Goal: Task Accomplishment & Management: Manage account settings

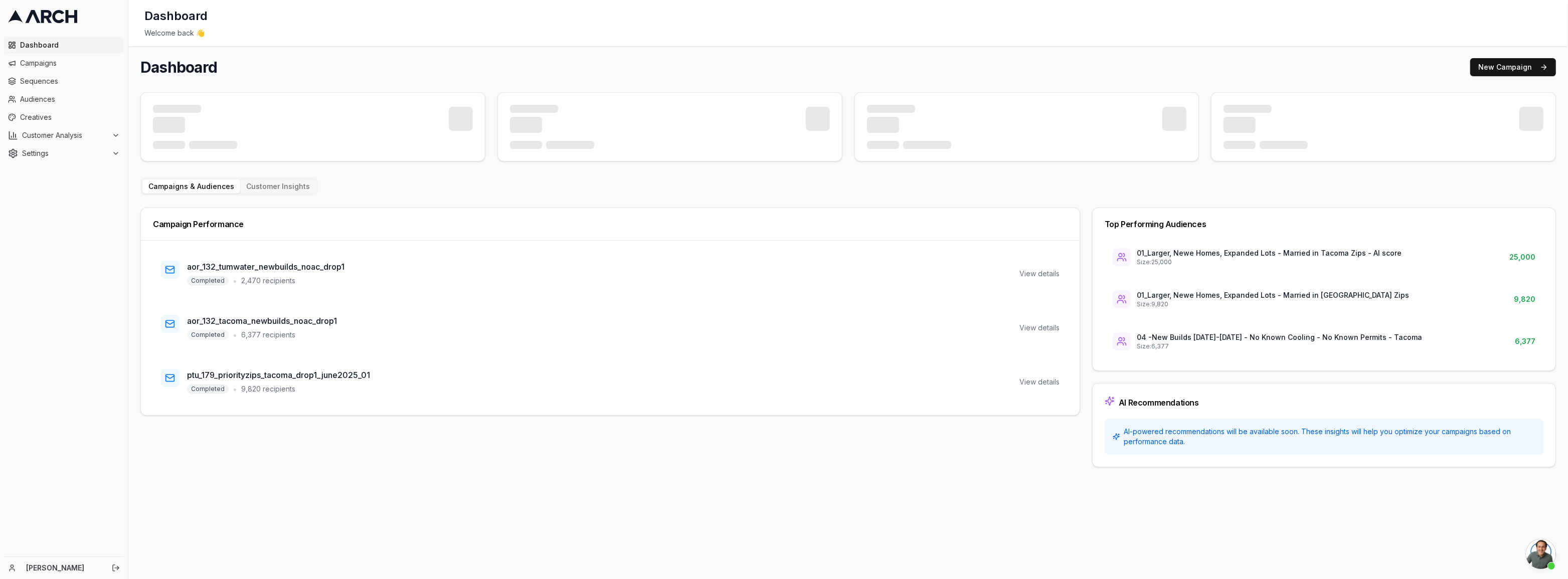
scroll to position [524, 0]
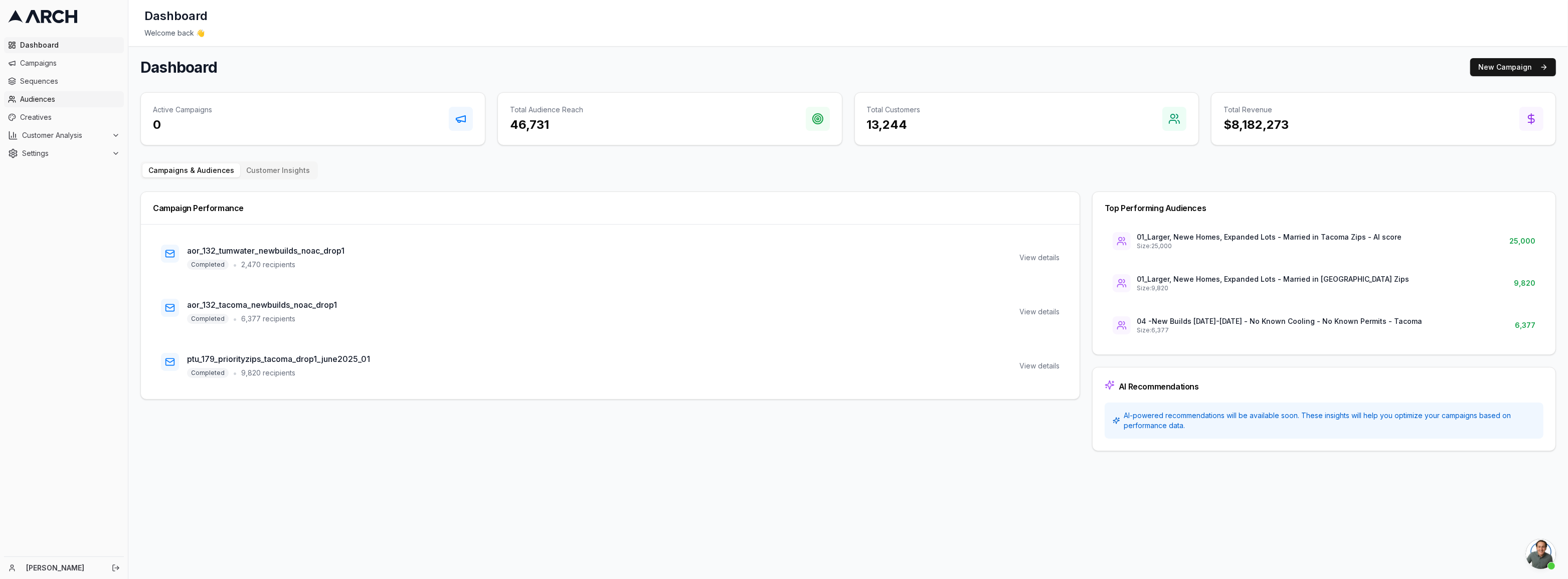
click at [41, 98] on span "Audiences" at bounding box center [70, 99] width 100 height 10
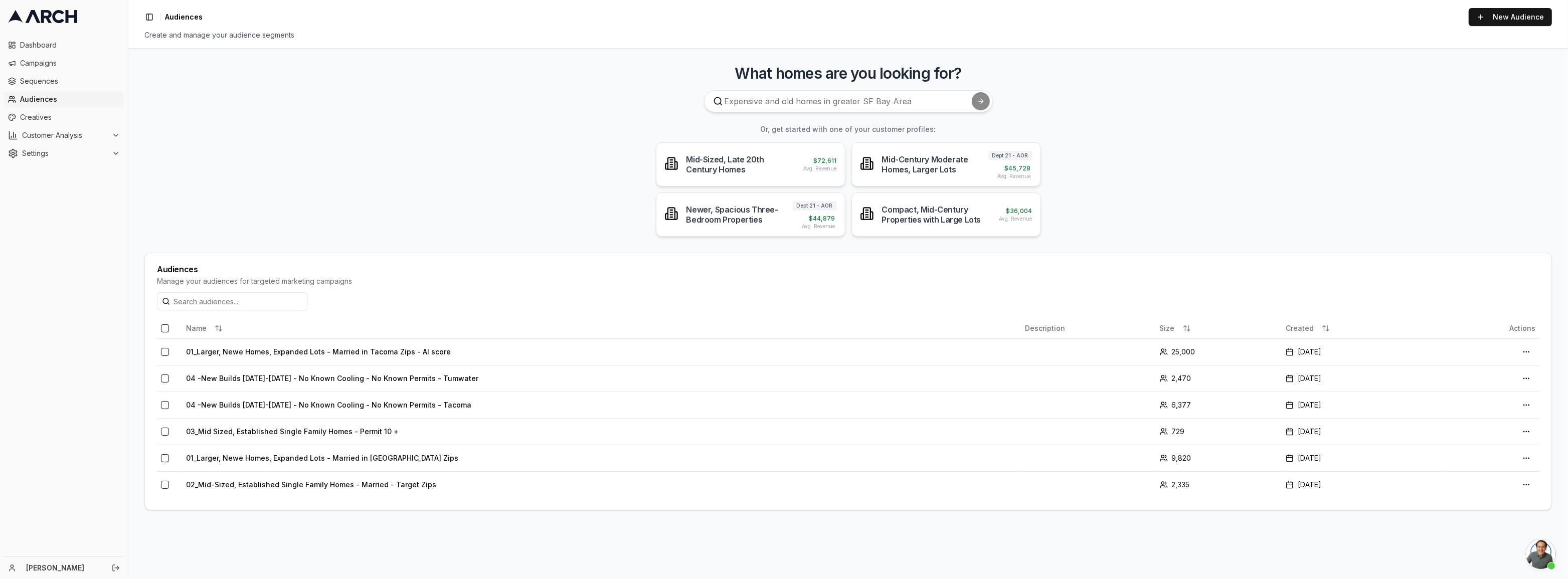
scroll to position [524, 0]
click at [31, 47] on span "Dashboard" at bounding box center [70, 45] width 100 height 10
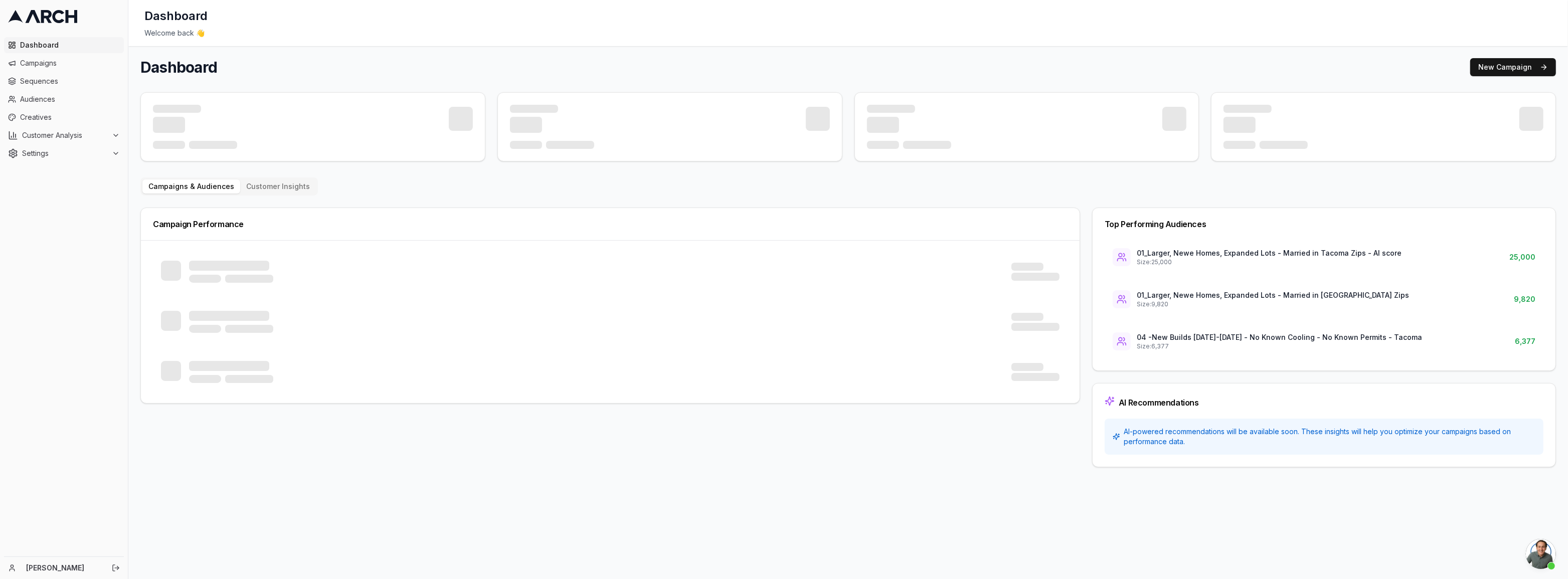
scroll to position [524, 0]
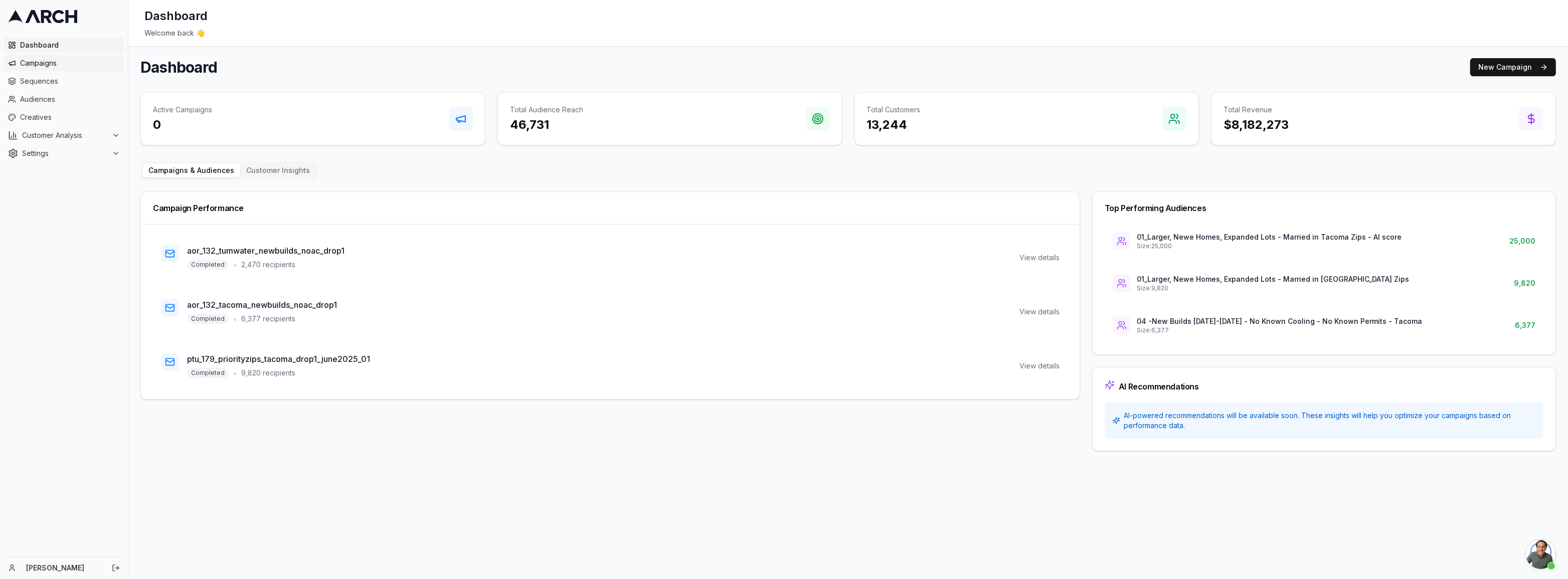
click at [35, 65] on span "Campaigns" at bounding box center [70, 63] width 100 height 10
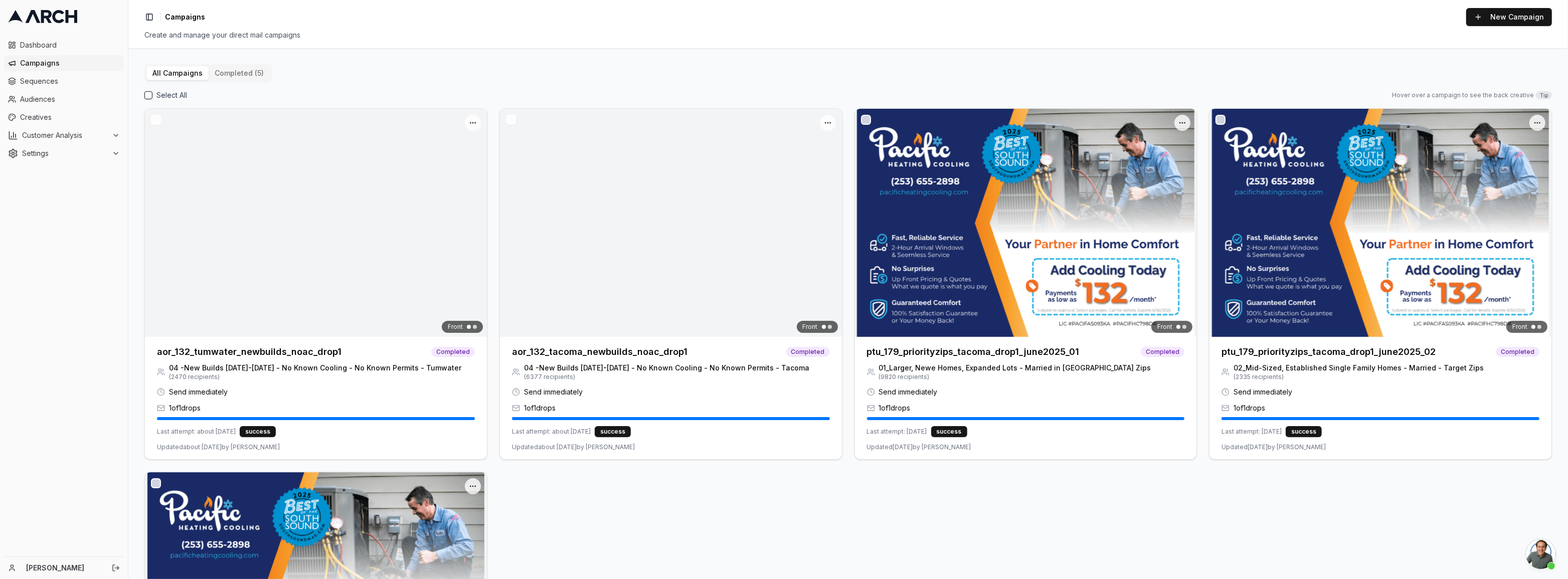
scroll to position [524, 0]
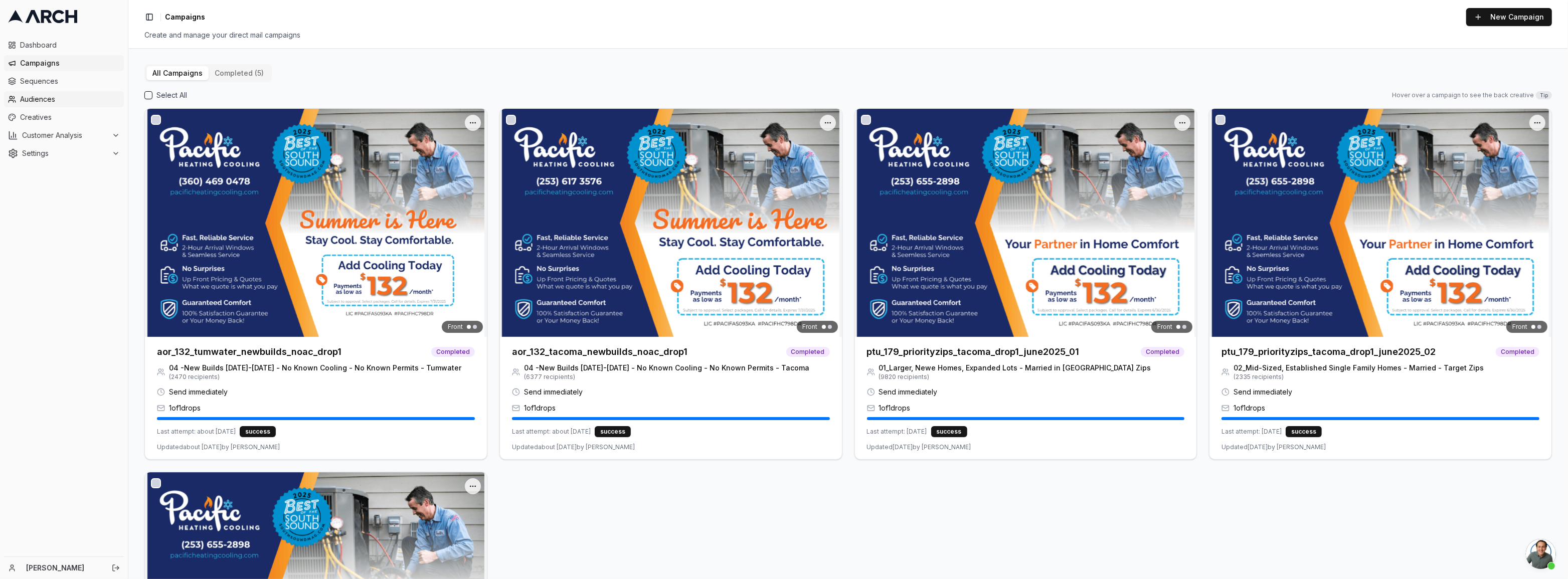
click at [34, 98] on span "Audiences" at bounding box center [70, 99] width 100 height 10
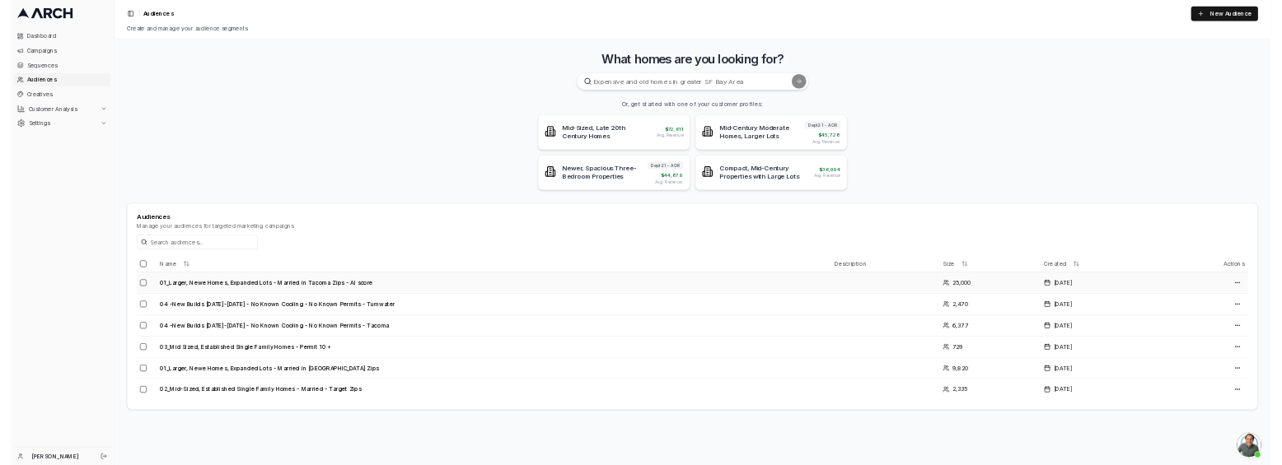
scroll to position [861, 0]
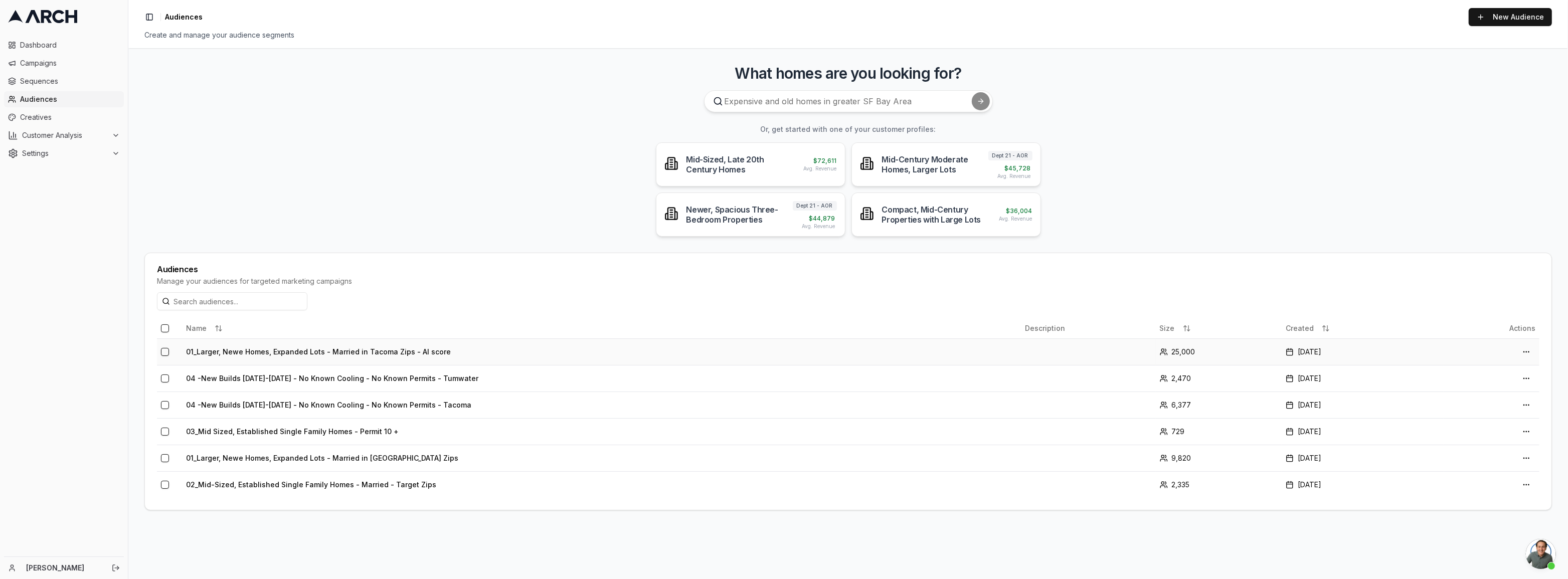
click at [477, 356] on td "01_Larger, Newe Homes, Expanded Lots - Married in Tacoma Zips - AI score" at bounding box center [601, 352] width 839 height 27
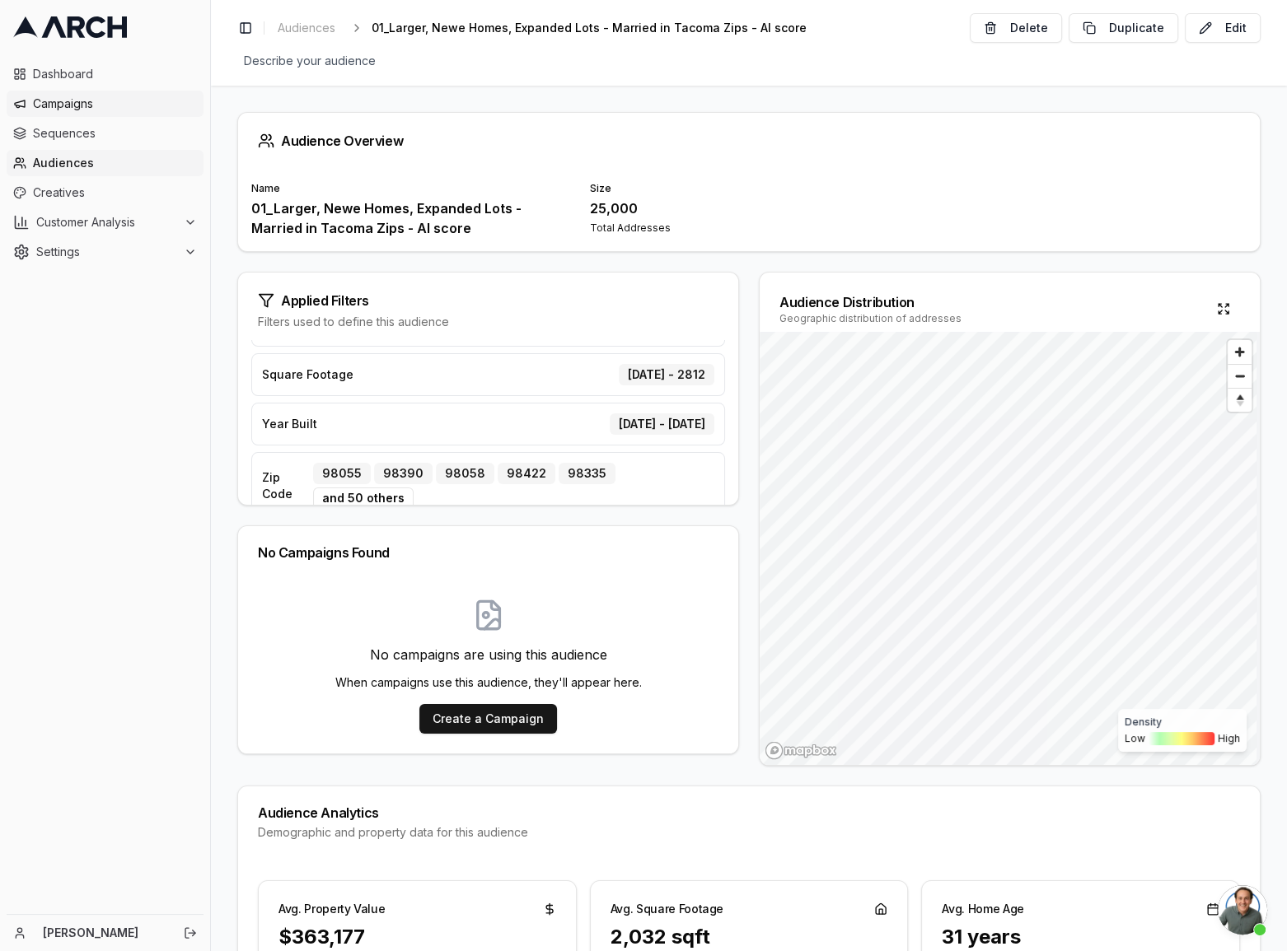
click at [77, 91] on link "Campaigns" at bounding box center [105, 104] width 197 height 26
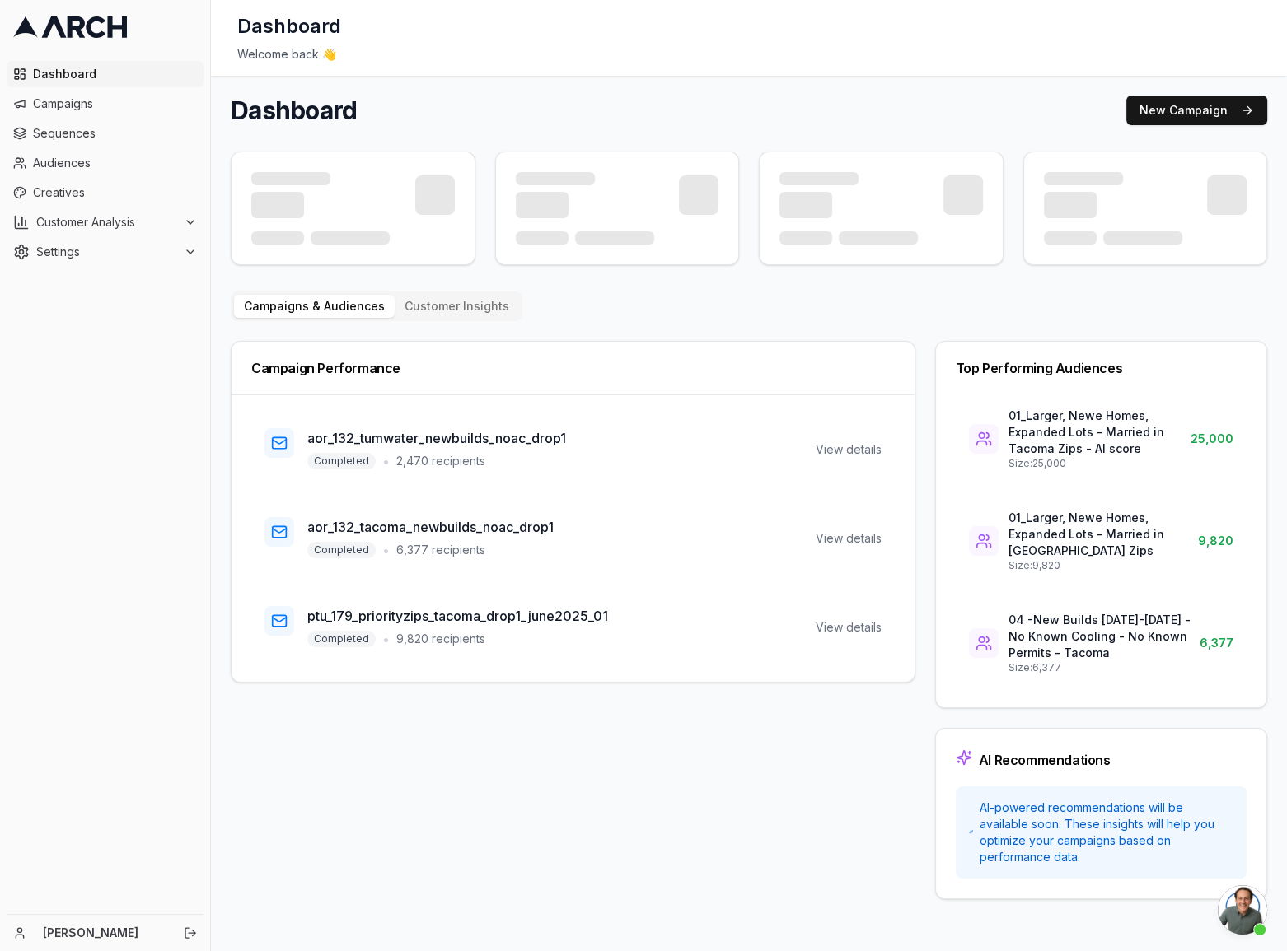
scroll to position [831, 0]
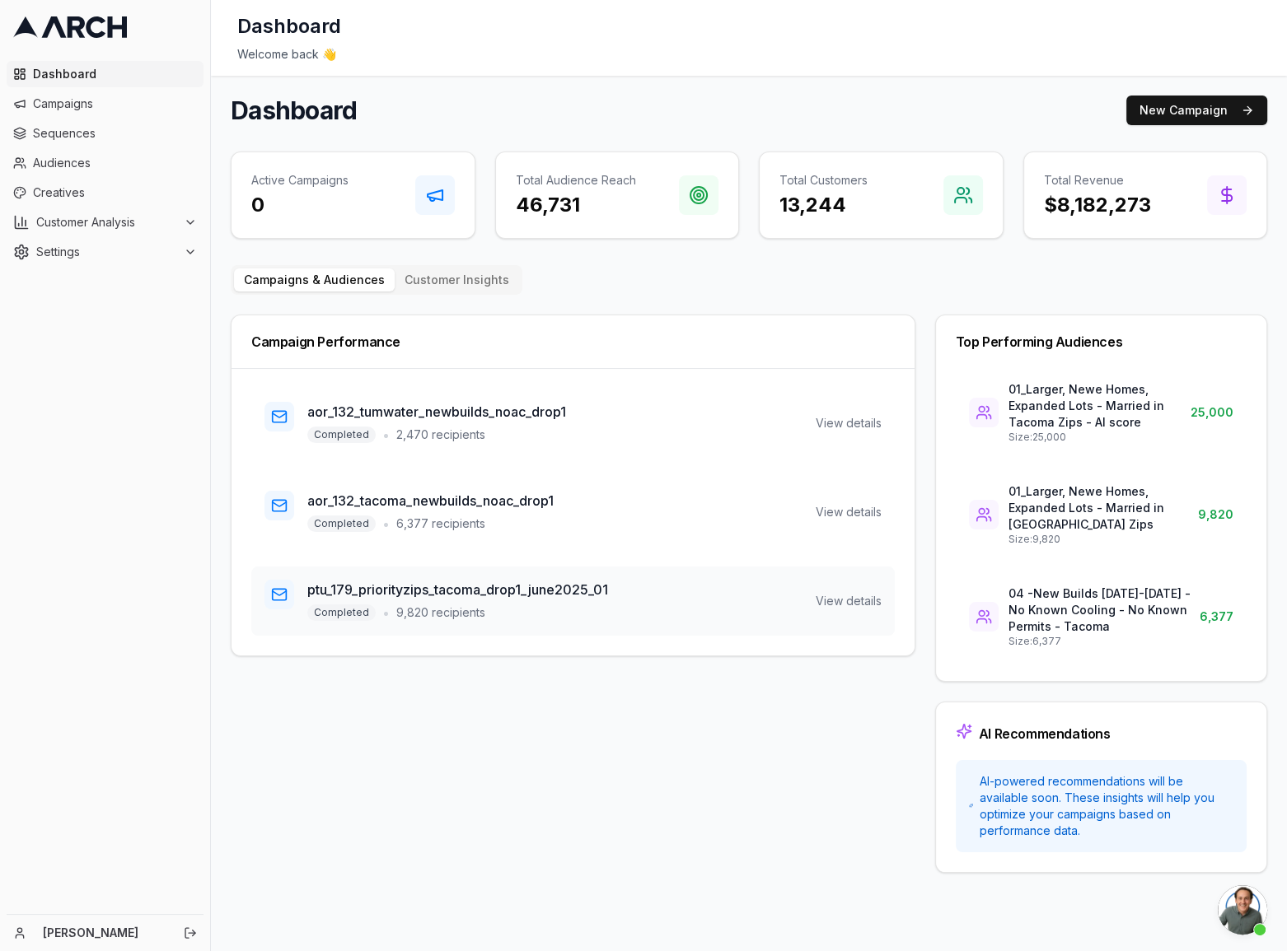
click at [498, 587] on h3 "ptu_179_priorityzips_tacoma_drop1_june2025_01" at bounding box center [457, 590] width 301 height 20
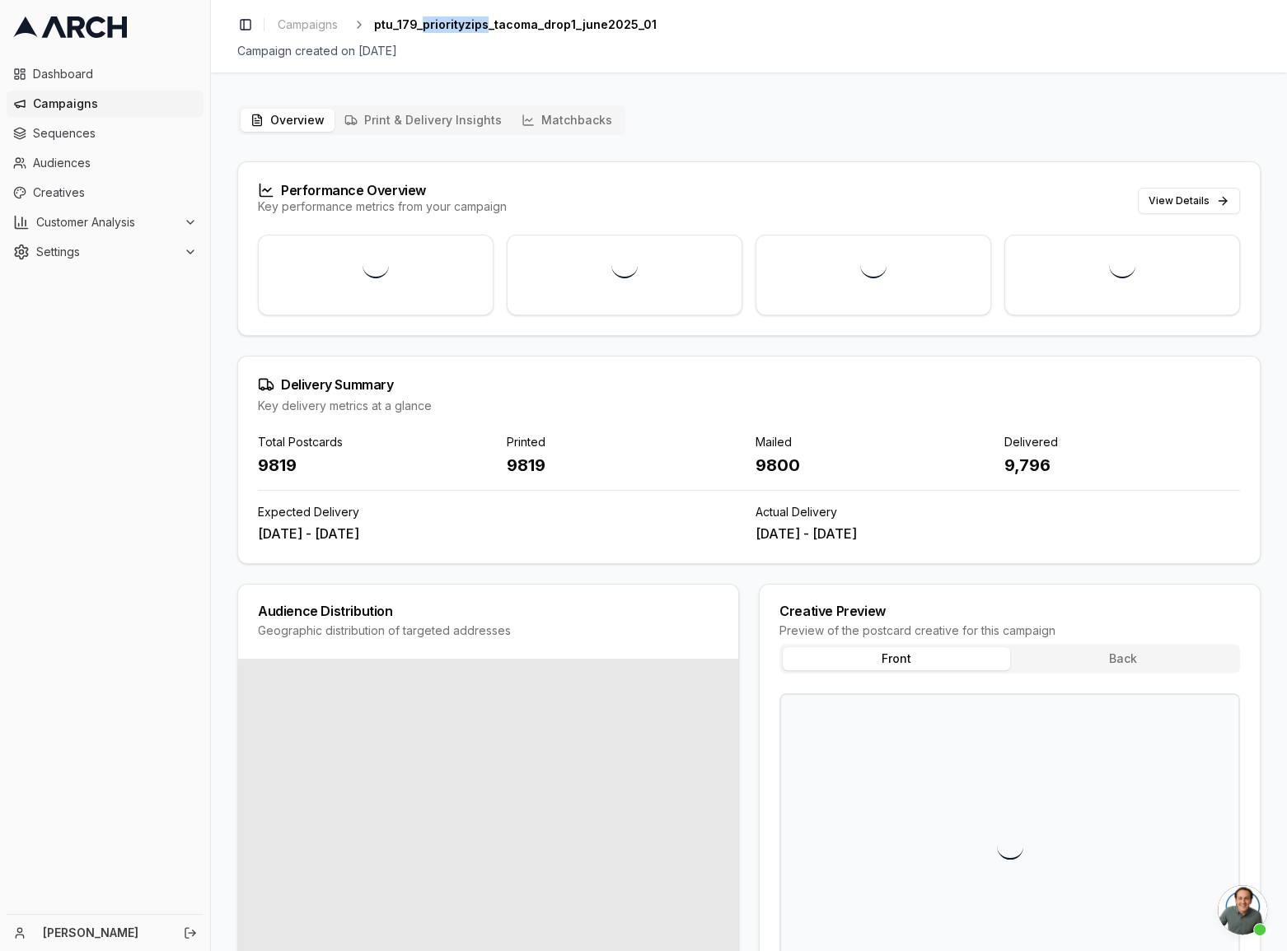
drag, startPoint x: 420, startPoint y: 24, endPoint x: 484, endPoint y: 25, distance: 64.3
click at [484, 25] on span "ptu_179_priorityzips_tacoma_drop1_june2025_01" at bounding box center [515, 24] width 283 height 16
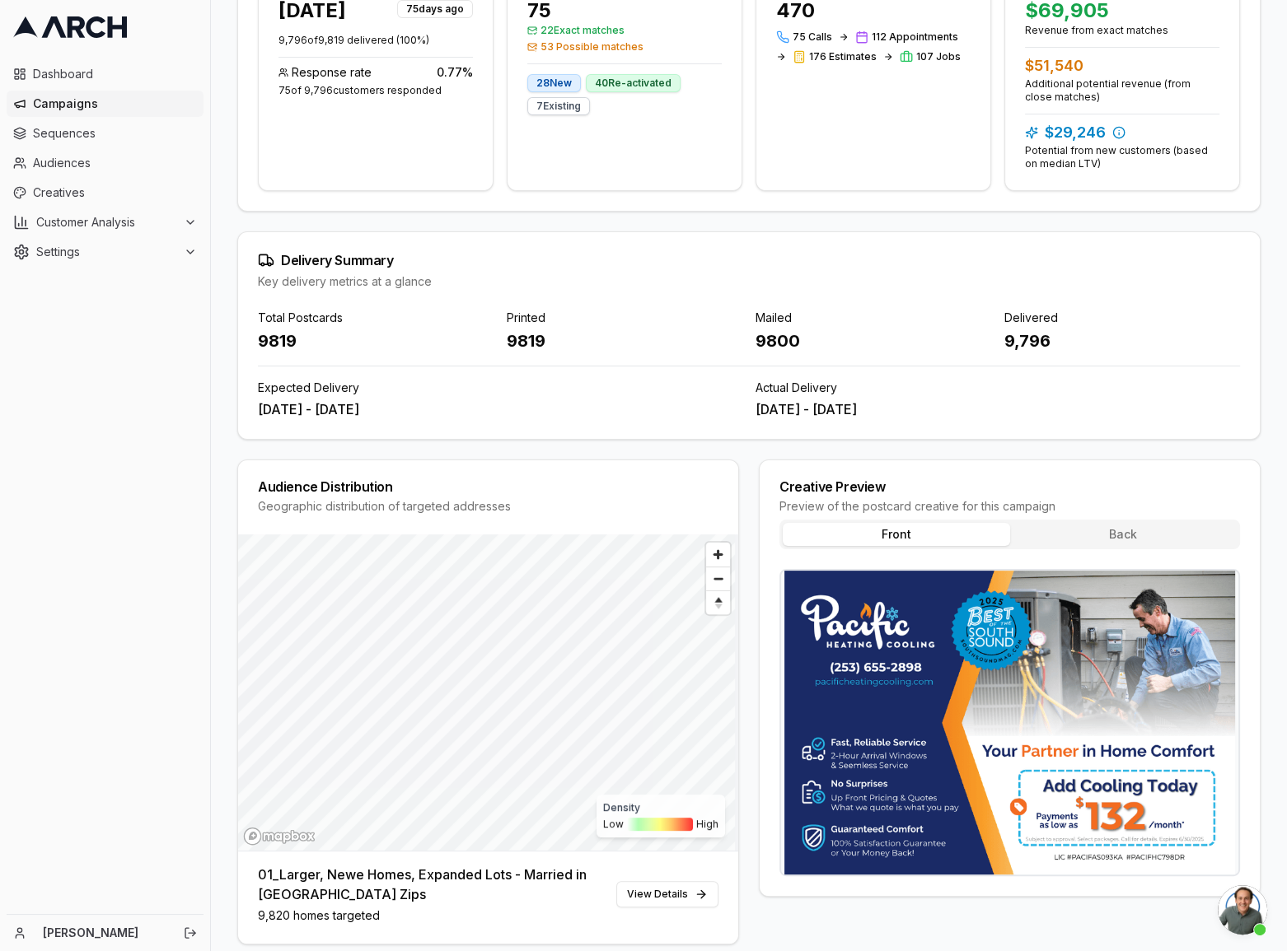
scroll to position [299, 0]
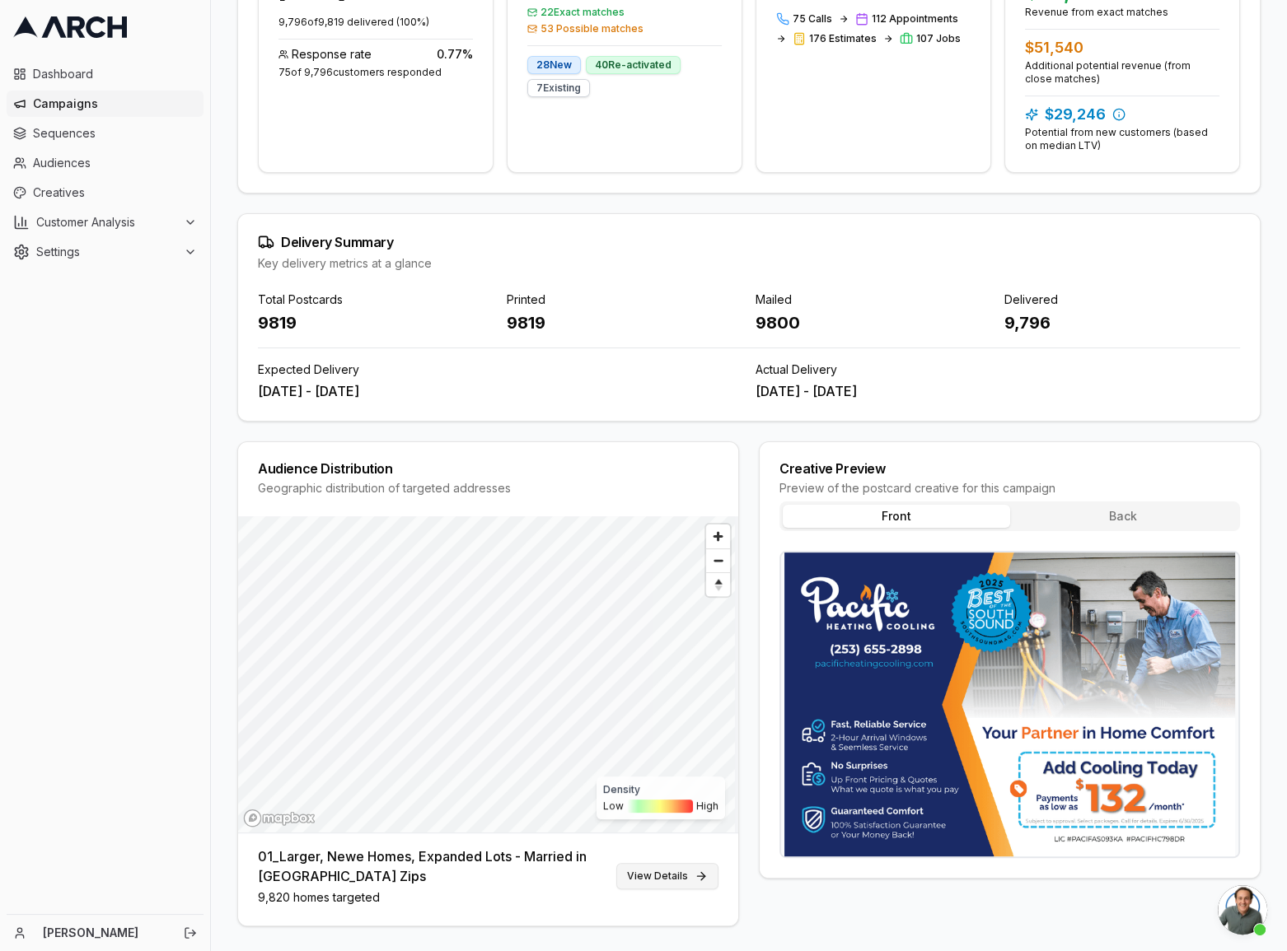
click at [653, 869] on link "View Details" at bounding box center [667, 876] width 102 height 26
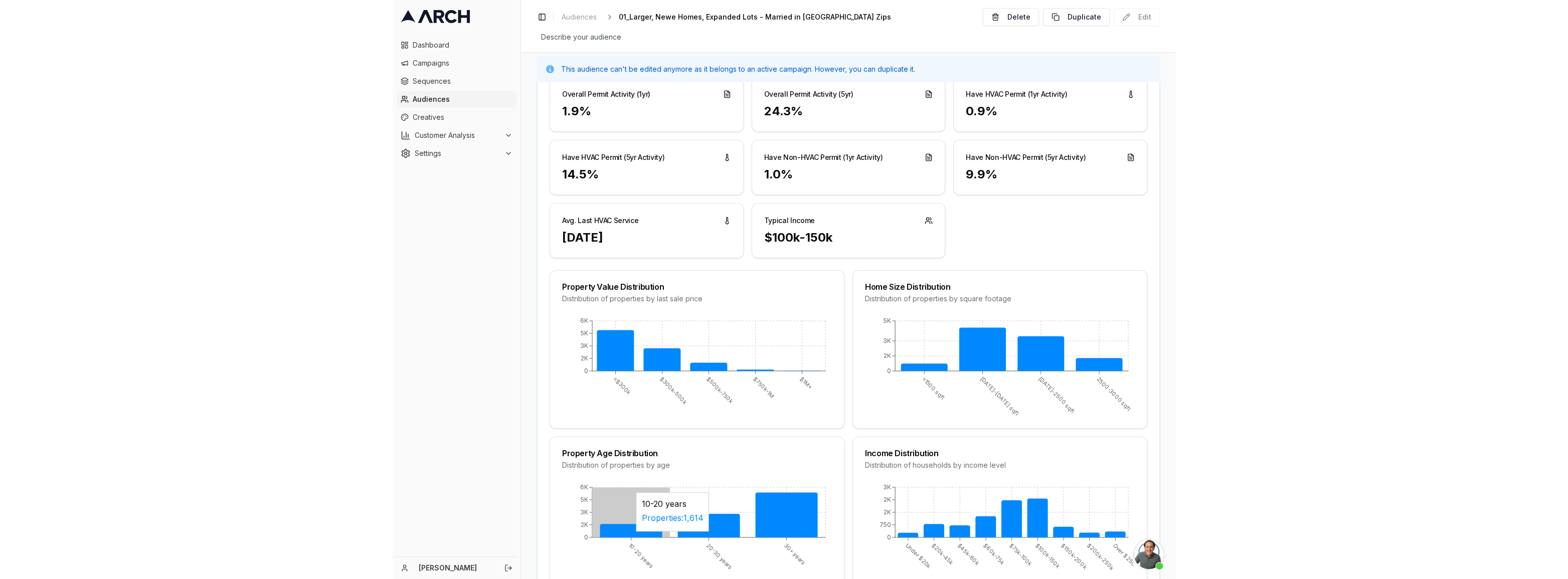
scroll to position [596, 0]
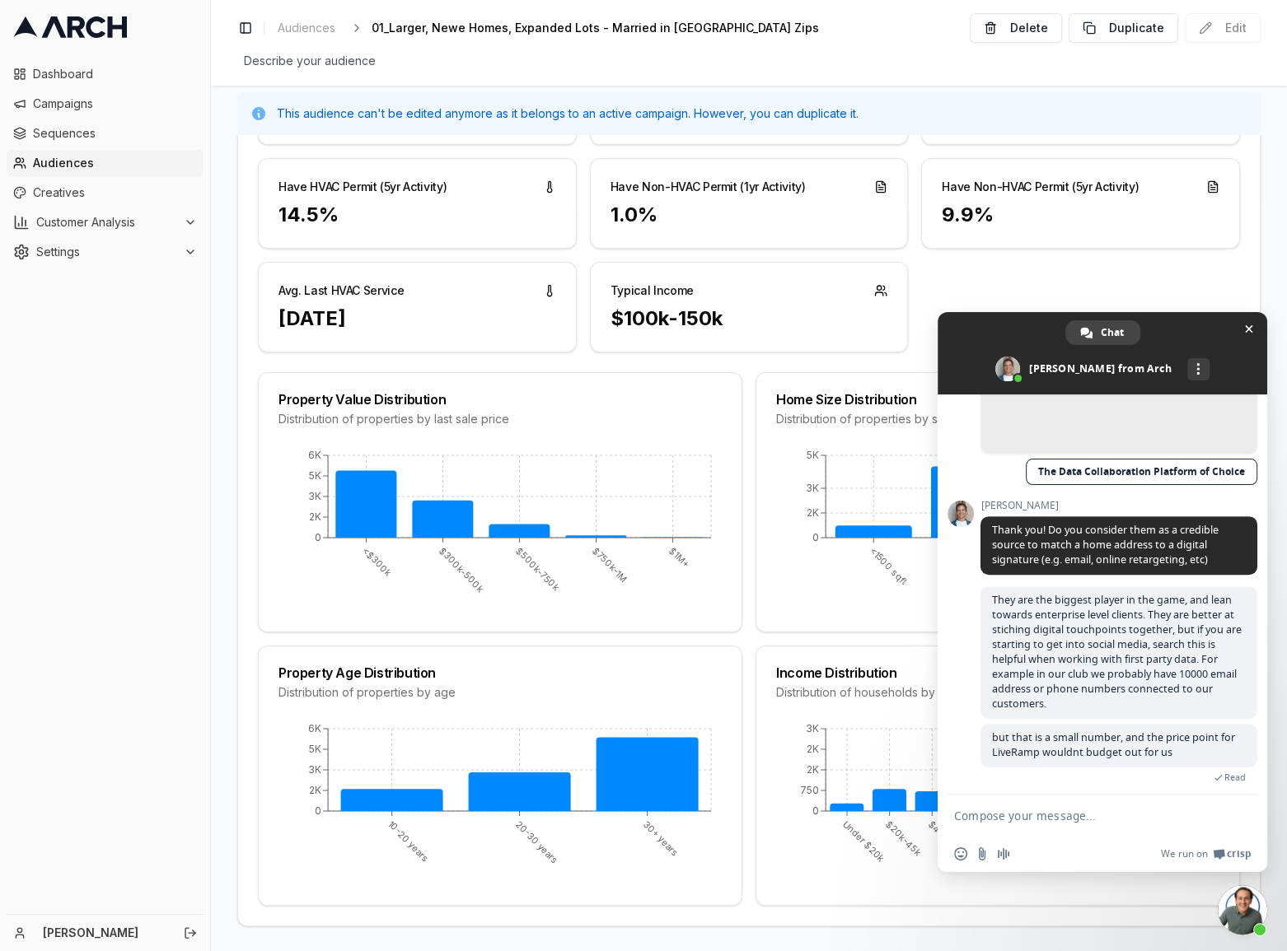
type textarea "Hi! Can you guys send over the tracking number"
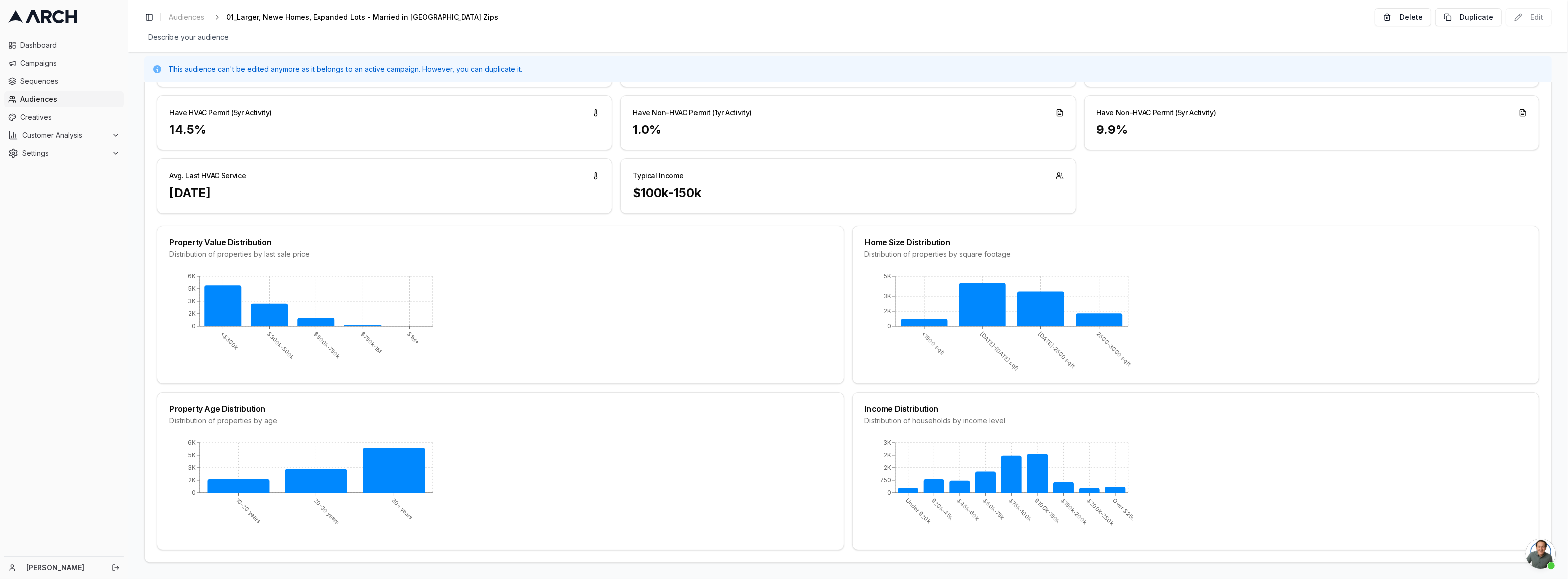
scroll to position [594, 0]
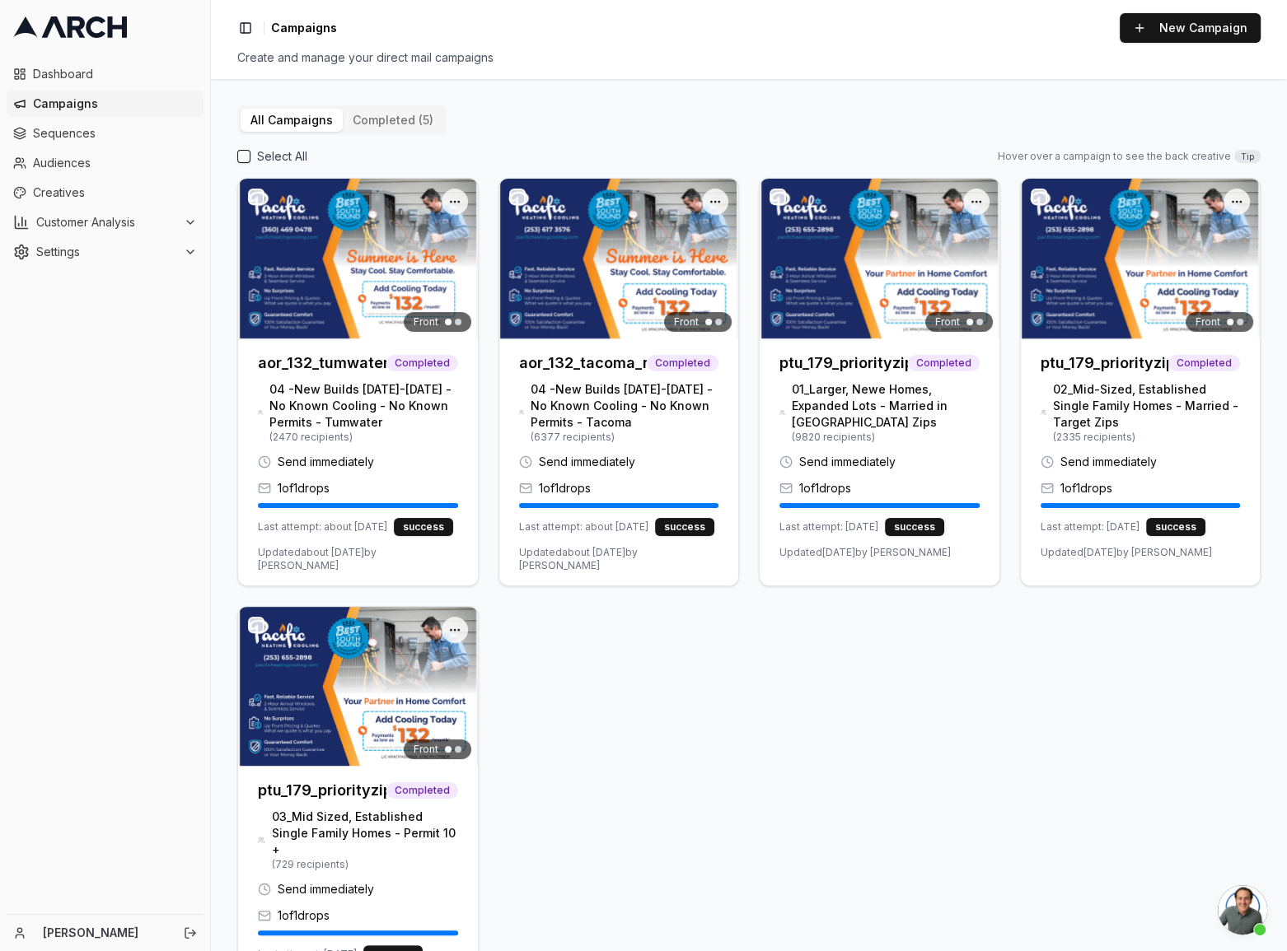
scroll to position [831, 0]
click at [1181, 27] on button "New Campaign" at bounding box center [1190, 28] width 141 height 30
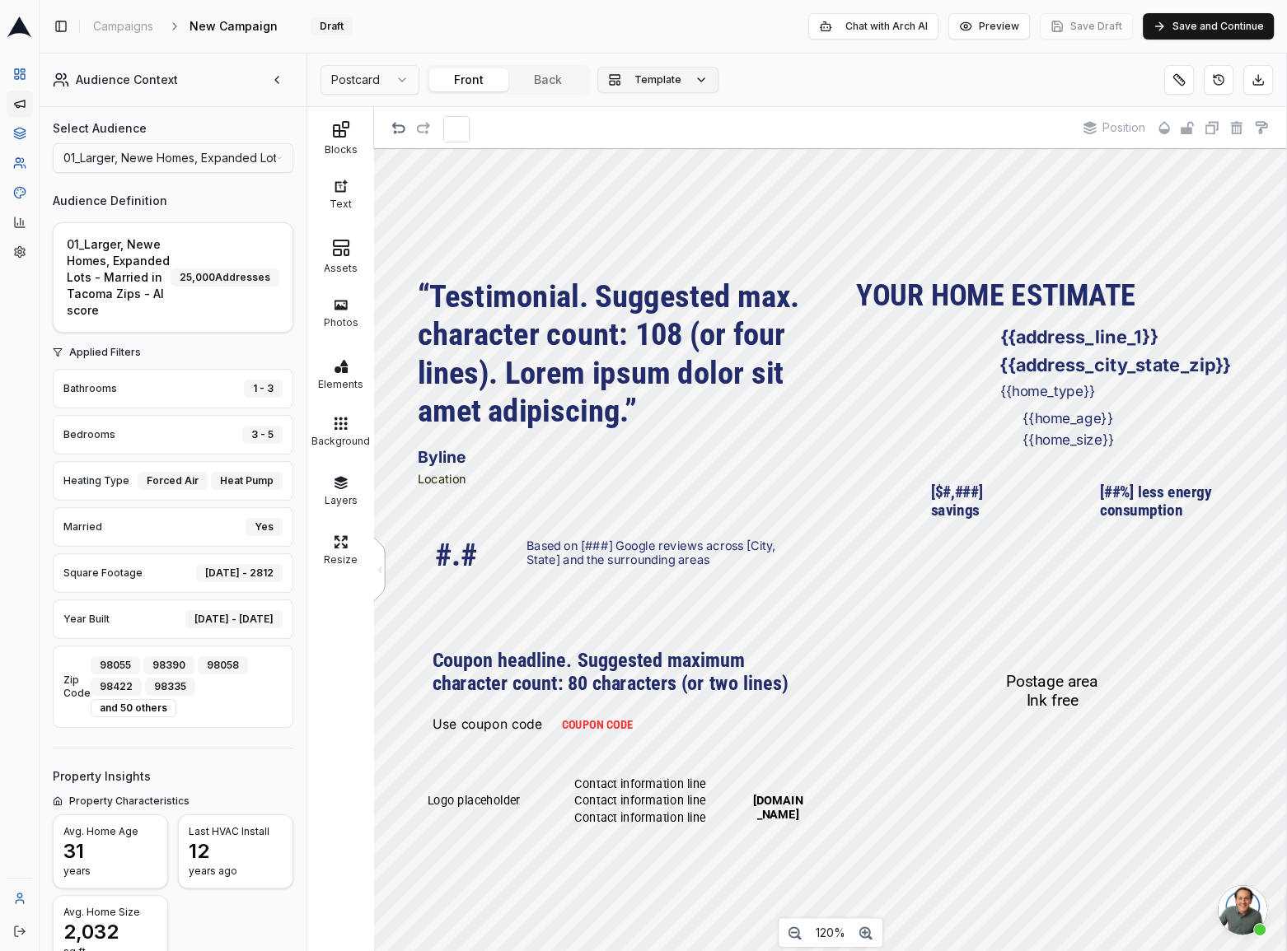
click at [645, 71] on button "Template" at bounding box center [657, 80] width 121 height 26
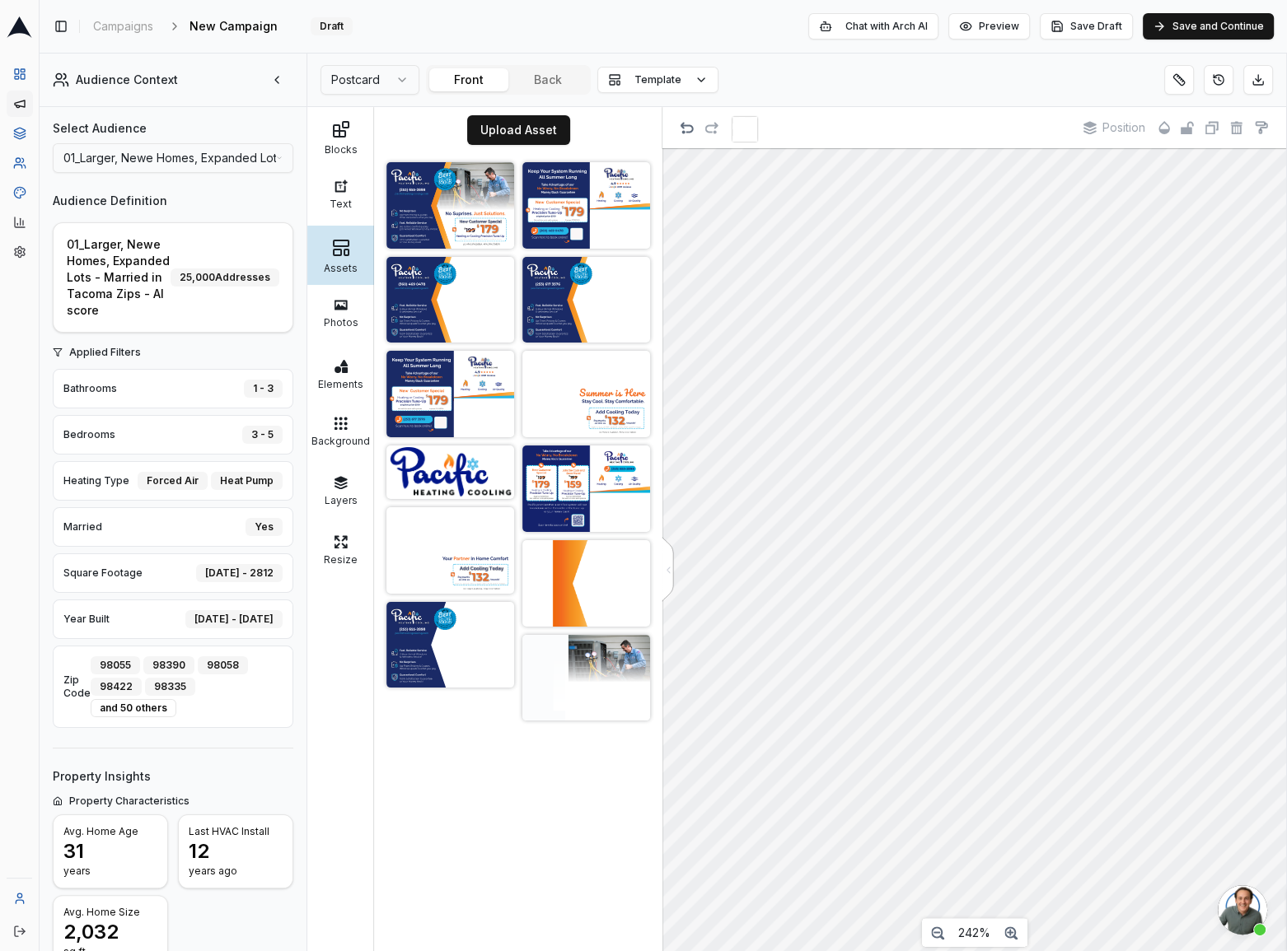
scroll to position [316, 29]
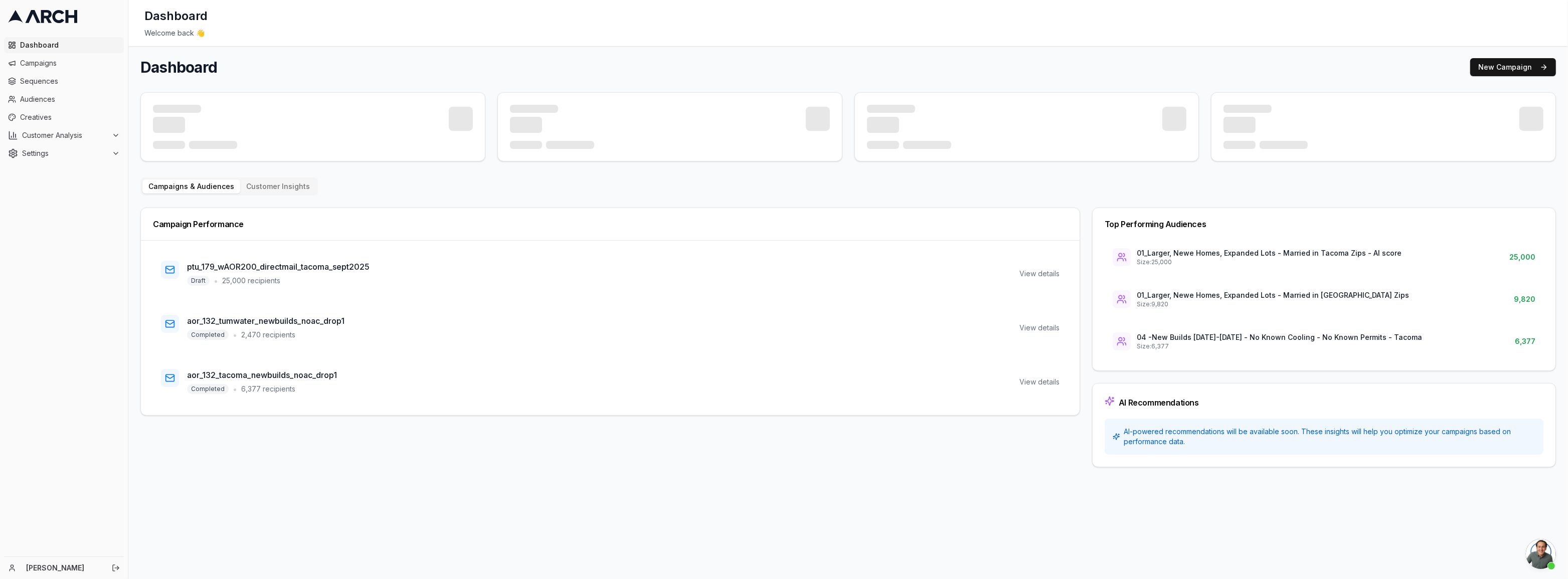
scroll to position [424, 0]
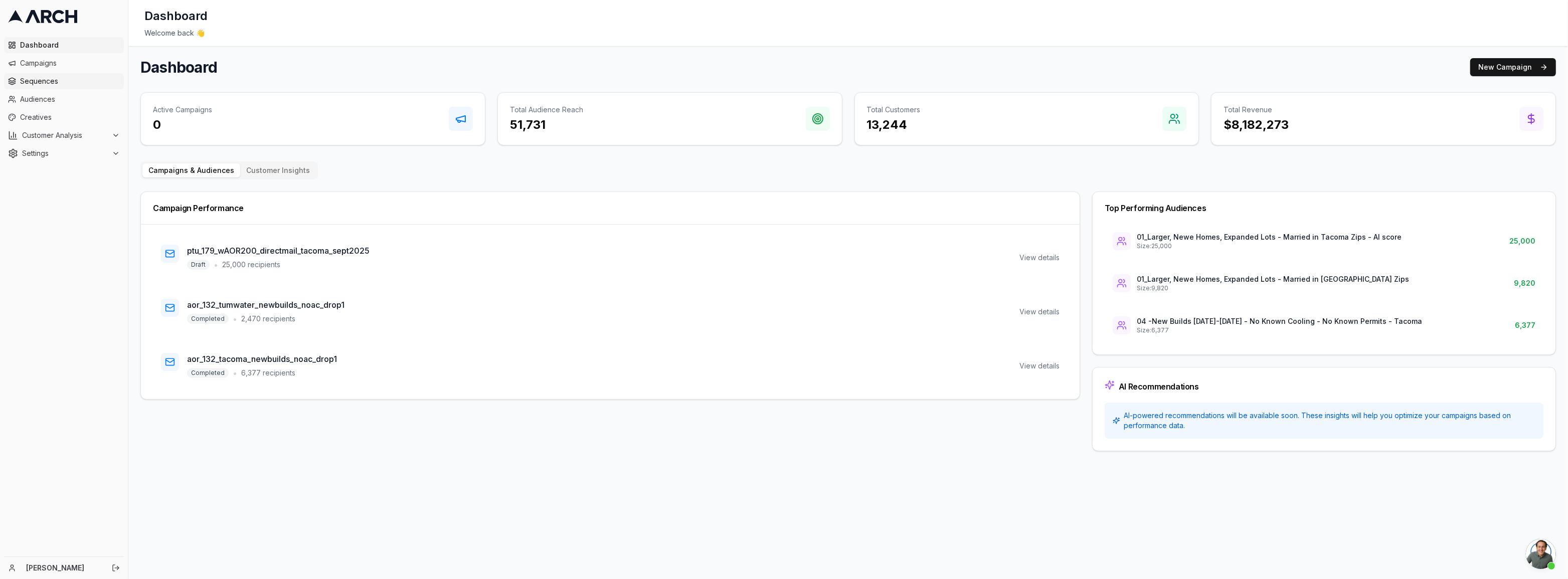
click at [44, 73] on link "Sequences" at bounding box center [64, 81] width 120 height 16
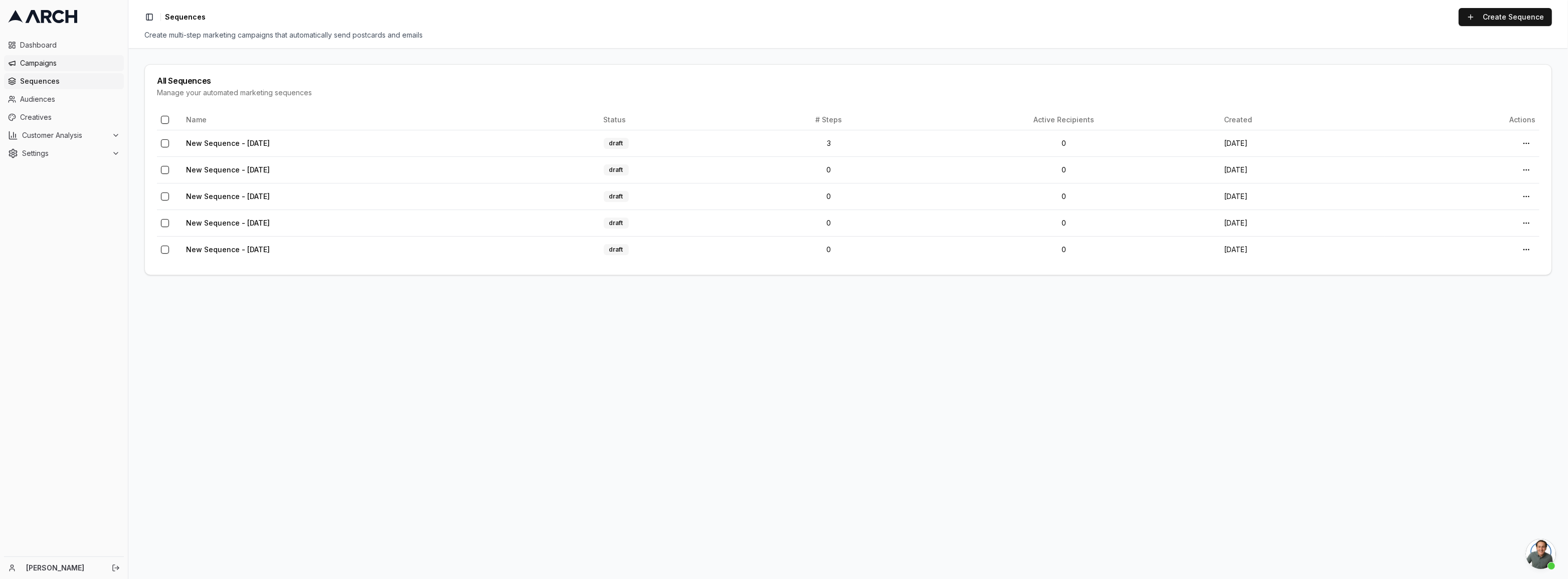
scroll to position [424, 0]
click at [30, 62] on span "Campaigns" at bounding box center [70, 63] width 100 height 10
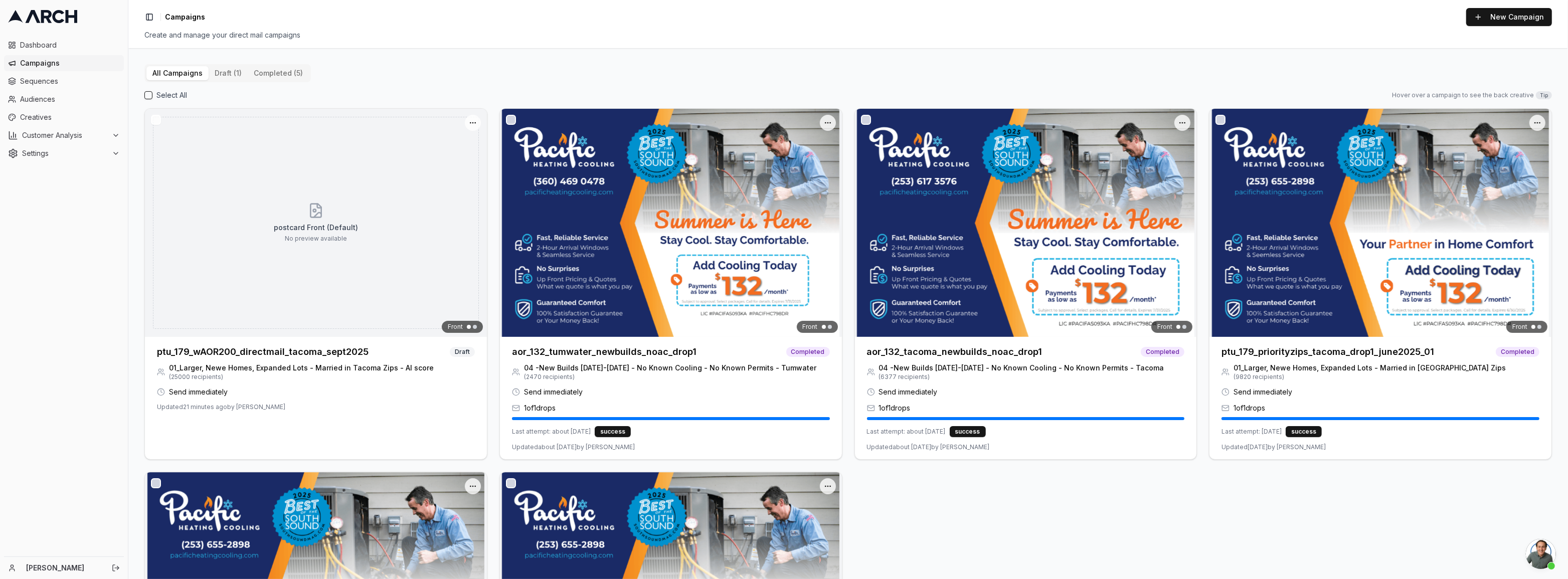
scroll to position [424, 0]
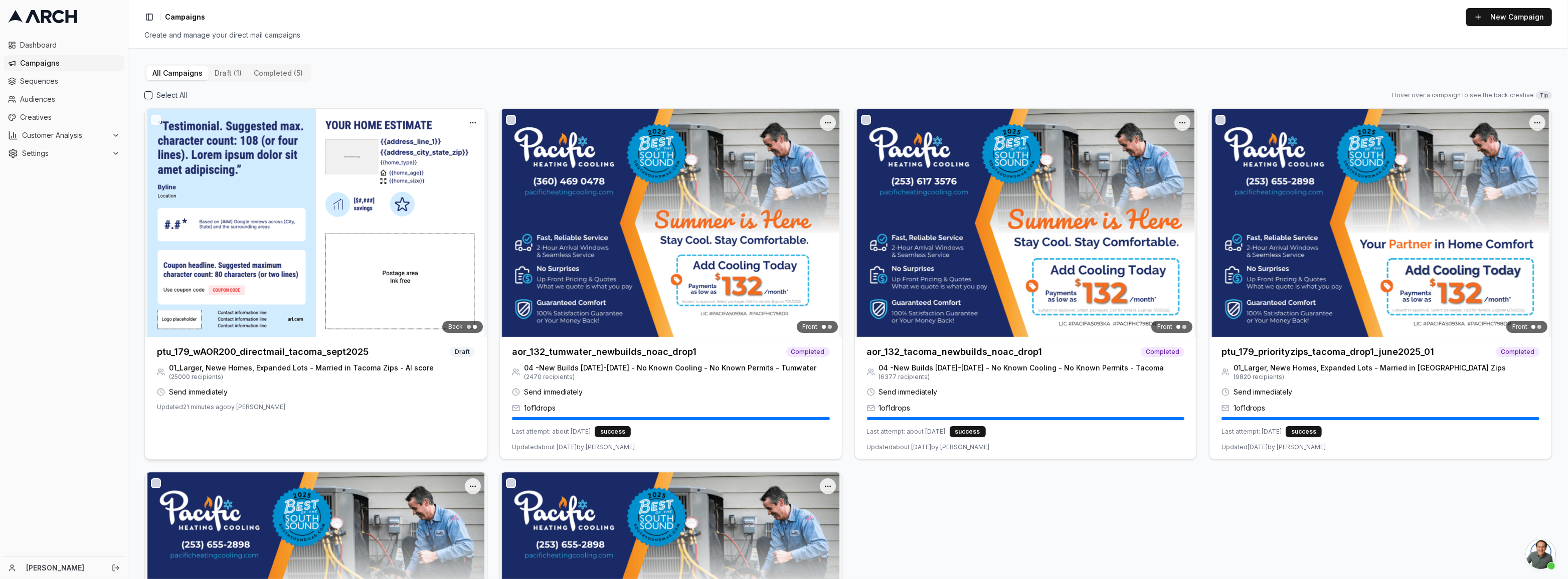
click at [284, 164] on img at bounding box center [316, 223] width 342 height 228
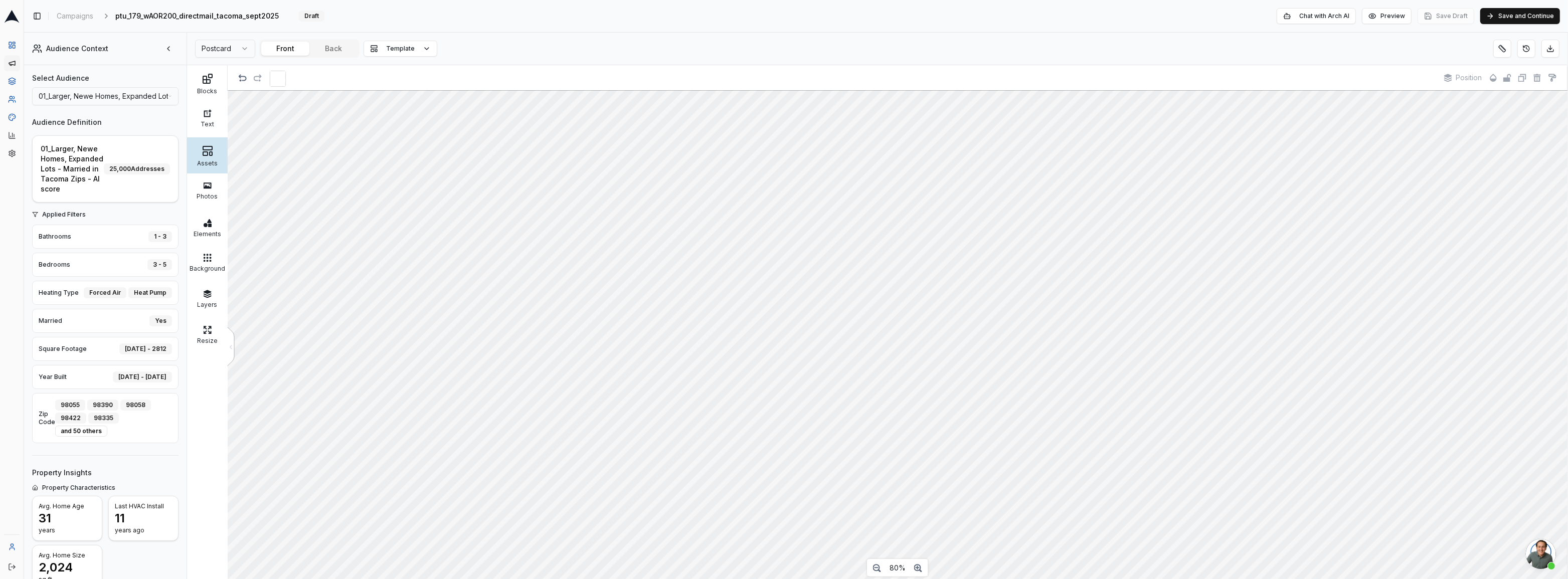
click at [206, 166] on div "Assets" at bounding box center [207, 162] width 35 height 10
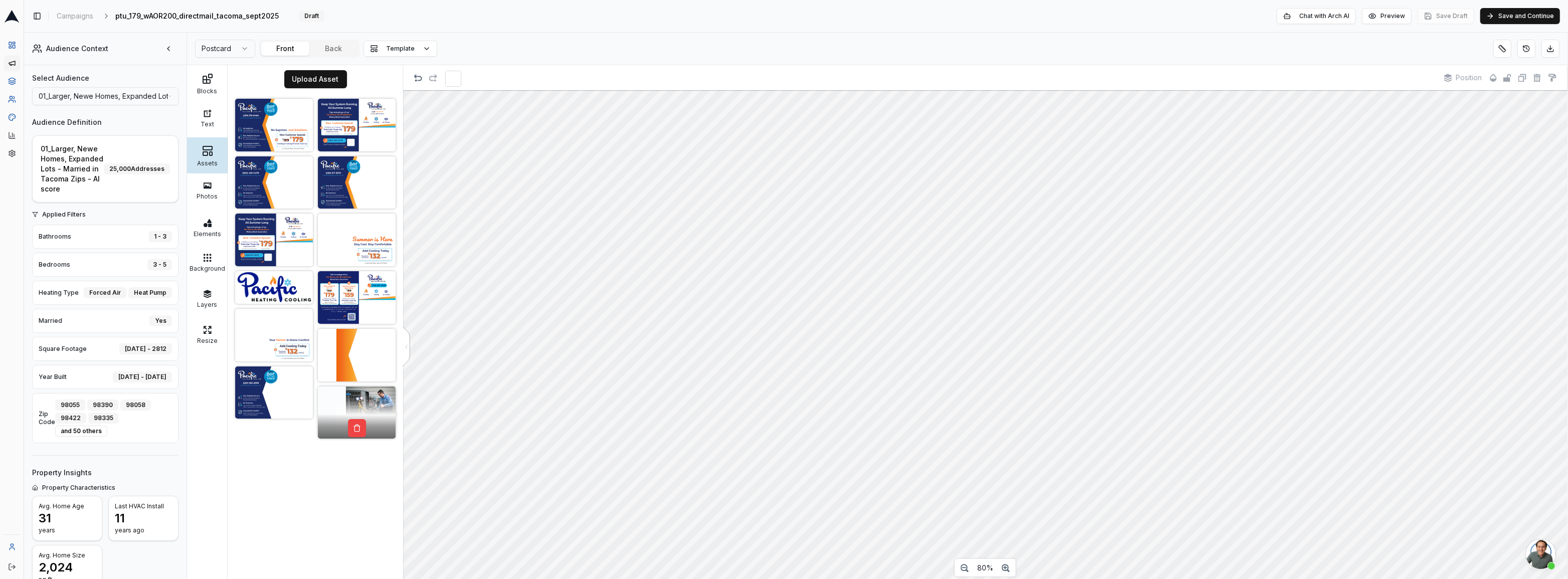
click at [363, 407] on img at bounding box center [357, 413] width 78 height 52
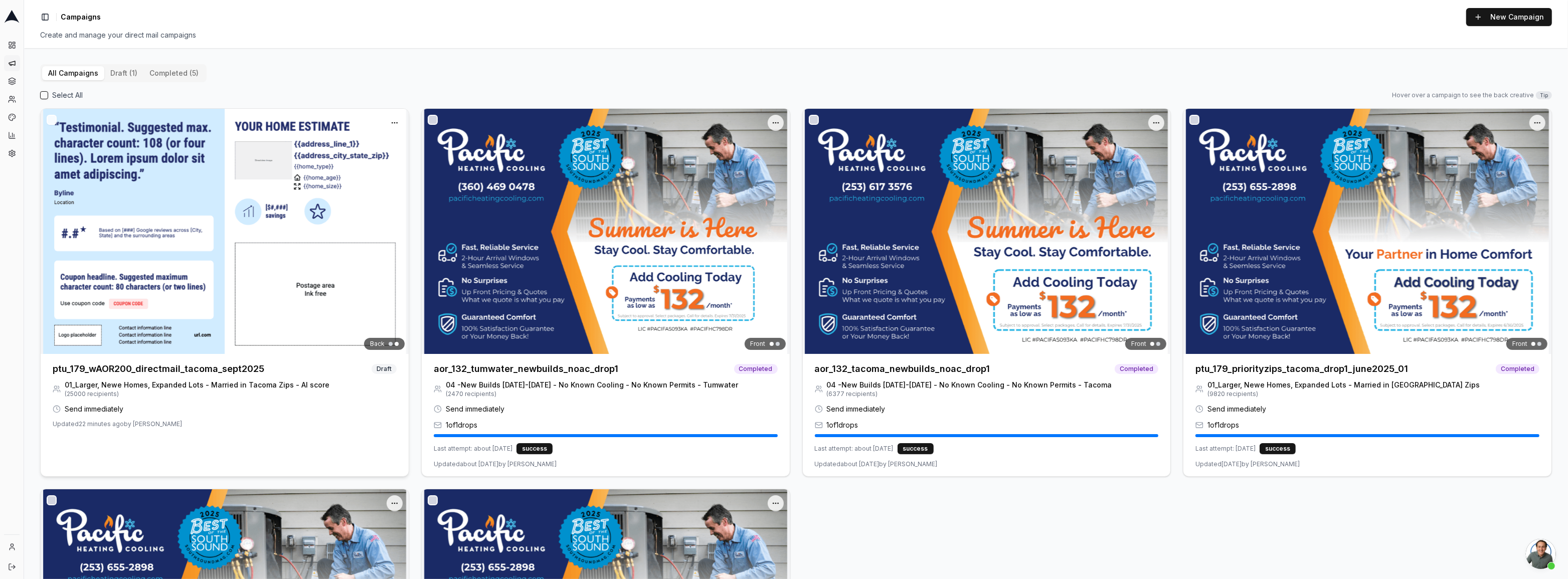
click at [50, 120] on button "button" at bounding box center [52, 120] width 10 height 10
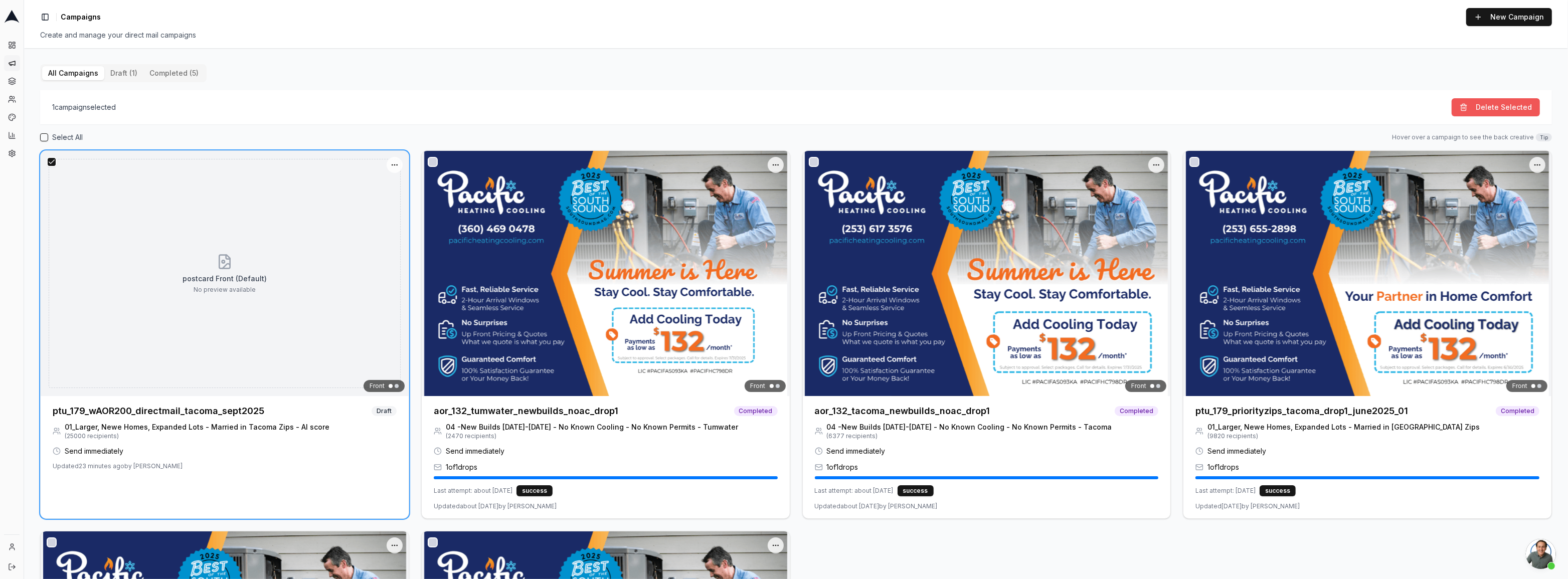
click at [1482, 110] on button "Delete Selected" at bounding box center [1496, 107] width 88 height 18
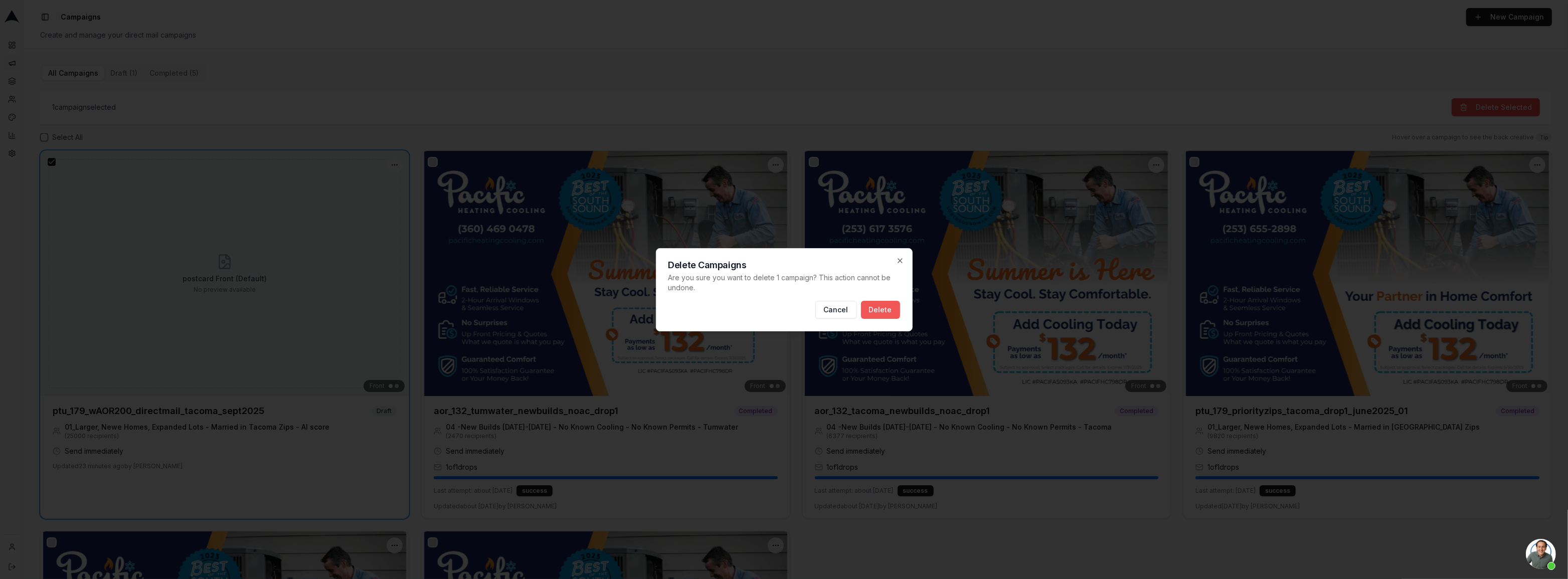
click at [894, 302] on button "Delete" at bounding box center [880, 310] width 39 height 18
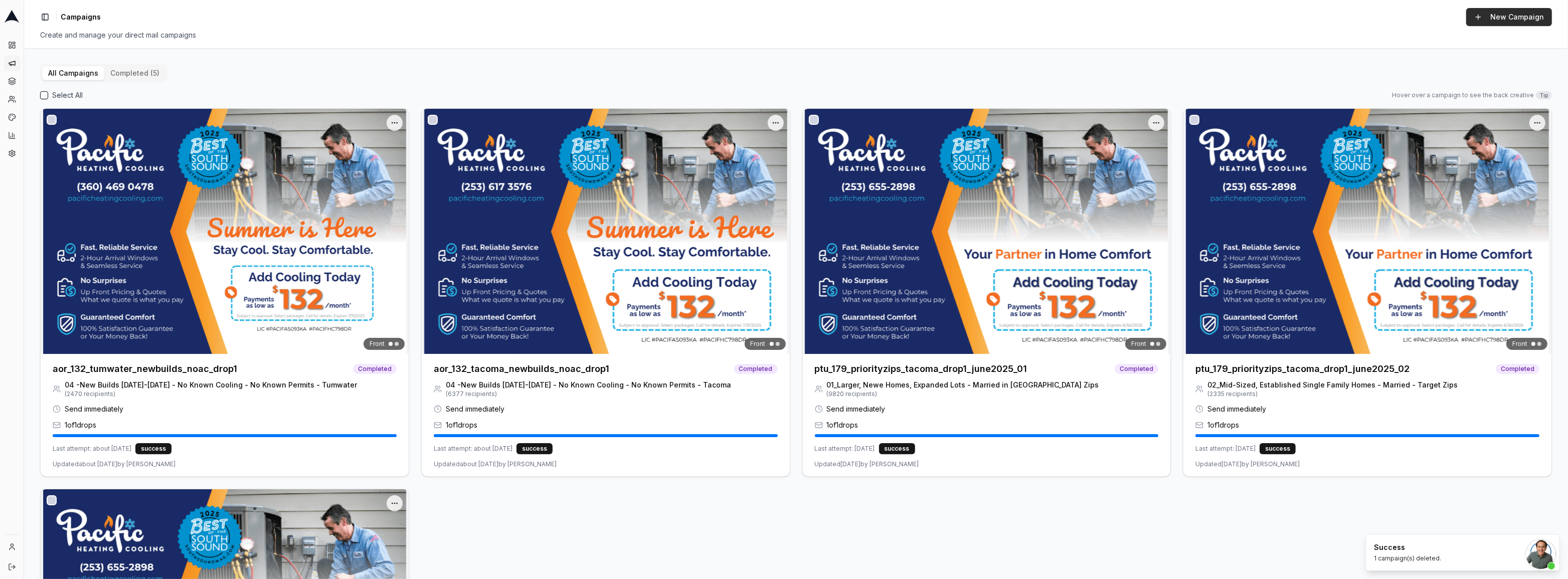
click at [1538, 9] on button "New Campaign" at bounding box center [1509, 17] width 86 height 18
